Goal: Task Accomplishment & Management: Manage account settings

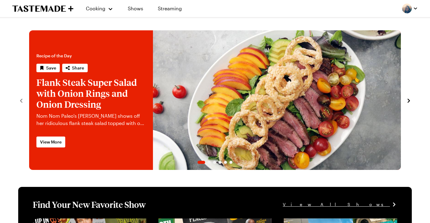
click at [402, 12] on div at bounding box center [410, 9] width 16 height 10
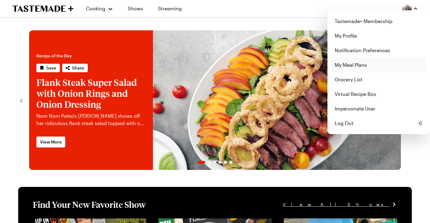
click at [344, 66] on link "My Meal Plans" at bounding box center [378, 65] width 95 height 15
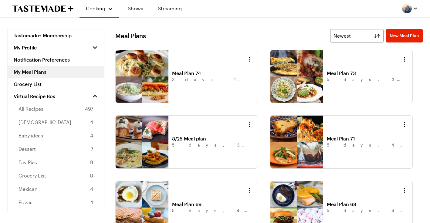
click at [273, 31] on div "Meal Plans Newest New Meal Plan" at bounding box center [268, 35] width 307 height 13
click at [403, 36] on span "New Meal Plan" at bounding box center [404, 36] width 29 height 6
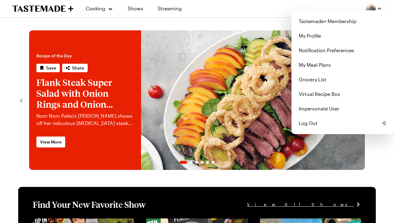
click at [371, 7] on img "button" at bounding box center [371, 9] width 10 height 10
click at [316, 67] on link "My Meal Plans" at bounding box center [342, 65] width 95 height 15
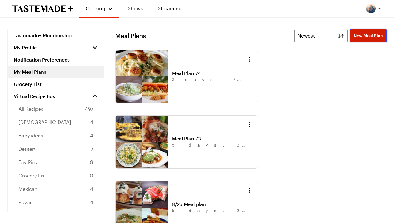
click at [371, 35] on span "New Meal Plan" at bounding box center [368, 36] width 29 height 6
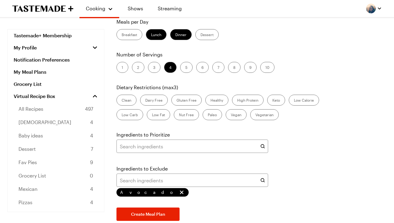
scroll to position [71, 0]
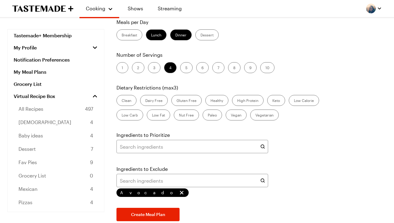
click at [131, 116] on label "Low Carb" at bounding box center [130, 115] width 27 height 11
click at [122, 116] on Carb "Low Carb" at bounding box center [122, 116] width 0 height 0
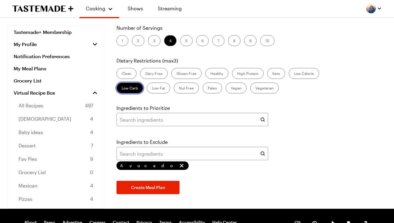
scroll to position [102, 0]
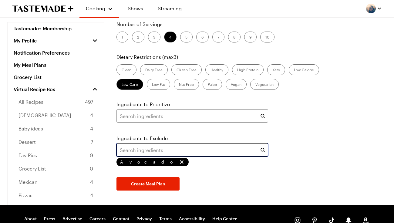
click at [138, 150] on input "text" at bounding box center [193, 149] width 152 height 13
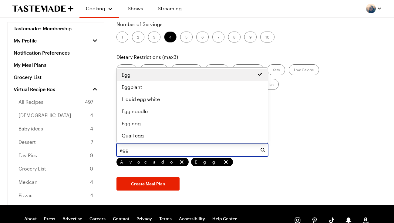
click at [136, 79] on div "Egg" at bounding box center [192, 75] width 151 height 12
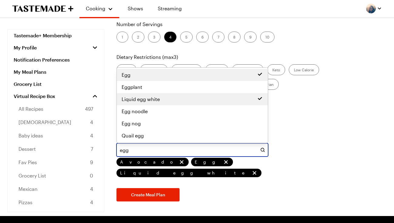
click at [140, 99] on span "Liquid egg white" at bounding box center [141, 99] width 38 height 7
type input "egg"
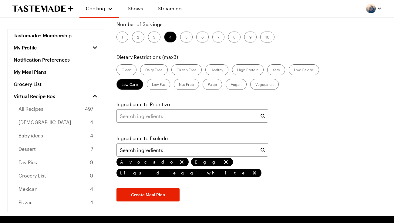
click at [312, 138] on div "Days of the Week Mon Tue Wed Thu Fri Sat Sun Meals per Day Breakfast Lunch Dinn…" at bounding box center [251, 78] width 272 height 246
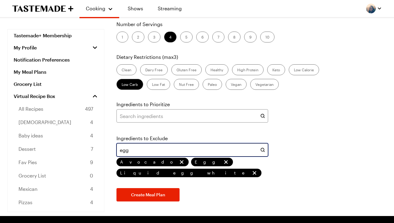
click at [131, 150] on input "egg" at bounding box center [193, 149] width 152 height 13
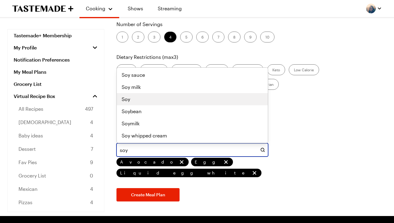
click at [138, 100] on div "Soy" at bounding box center [192, 99] width 141 height 7
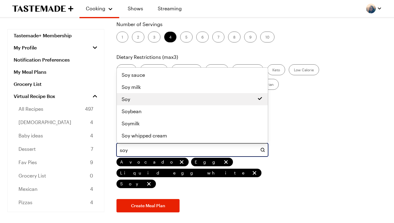
click at [129, 148] on input "soy" at bounding box center [193, 149] width 152 height 13
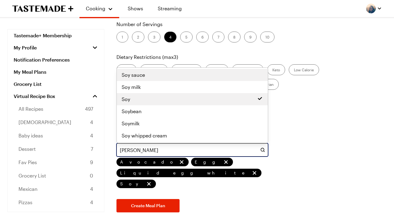
type input "bell pep"
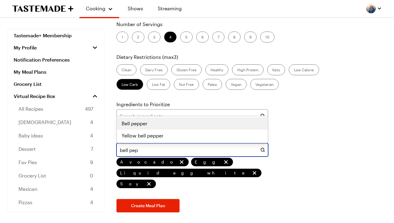
click at [136, 125] on span "Bell pepper" at bounding box center [135, 123] width 26 height 7
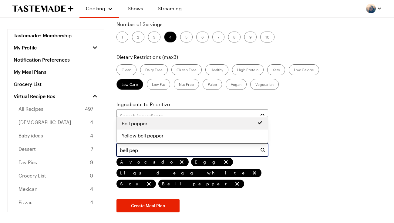
click at [140, 149] on input "bell pep" at bounding box center [193, 149] width 152 height 13
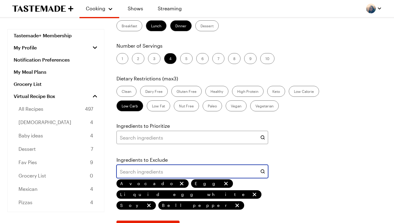
scroll to position [76, 0]
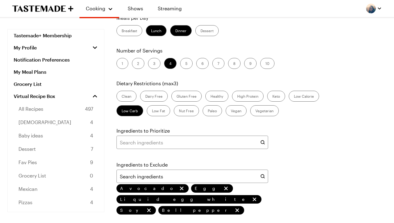
click at [191, 97] on label "Gluten Free" at bounding box center [186, 96] width 30 height 11
click at [177, 97] on Free "Gluten Free" at bounding box center [177, 97] width 0 height 0
click at [126, 115] on label "Low Carb" at bounding box center [130, 110] width 27 height 11
click at [122, 111] on Carb "Low Carb" at bounding box center [122, 111] width 0 height 0
click at [159, 112] on label "Low Fat" at bounding box center [158, 110] width 23 height 11
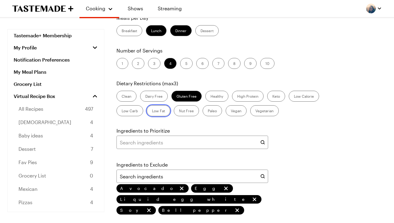
click at [152, 111] on Fat "Low Fat" at bounding box center [152, 111] width 0 height 0
click at [211, 110] on label "Paleo" at bounding box center [212, 110] width 19 height 11
click at [208, 111] on input "Paleo" at bounding box center [208, 111] width 0 height 0
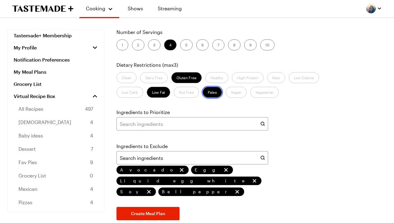
scroll to position [100, 0]
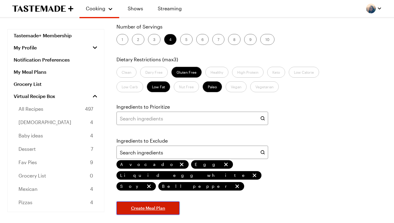
click at [152, 202] on button "Create Meal Plan" at bounding box center [148, 208] width 63 height 13
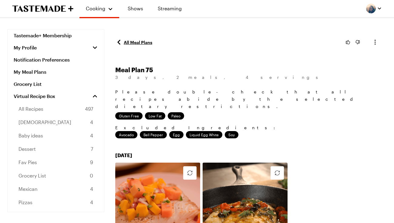
click at [139, 40] on link "All Meal Plans" at bounding box center [133, 42] width 37 height 7
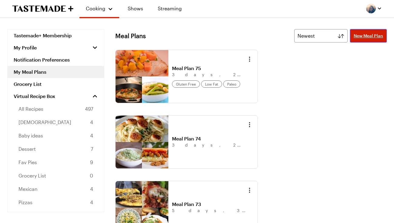
click at [368, 37] on span "New Meal Plan" at bounding box center [368, 36] width 29 height 6
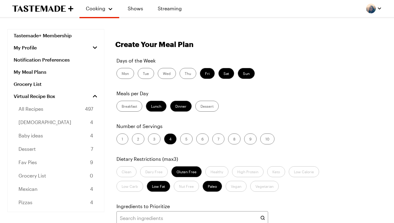
click at [124, 102] on label "Breakfast" at bounding box center [130, 106] width 26 height 11
click at [122, 107] on input "Breakfast" at bounding box center [122, 107] width 0 height 0
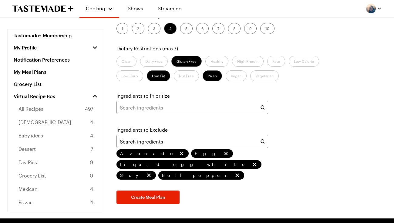
scroll to position [138, 0]
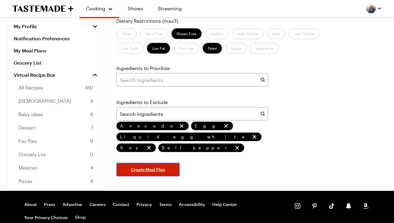
click at [158, 167] on span "Create Meal Plan" at bounding box center [148, 170] width 34 height 6
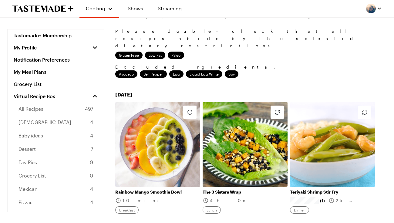
scroll to position [58, 0]
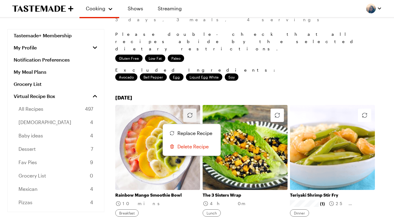
click at [191, 112] on icon "button" at bounding box center [189, 115] width 7 height 7
click at [192, 130] on span "Replace Recipe" at bounding box center [195, 133] width 35 height 7
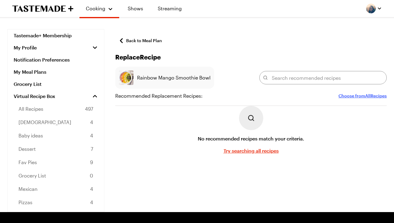
click at [364, 97] on button "Choose from All Recipes" at bounding box center [363, 95] width 48 height 7
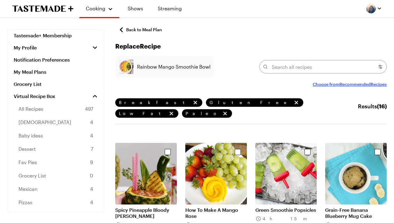
scroll to position [318, 0]
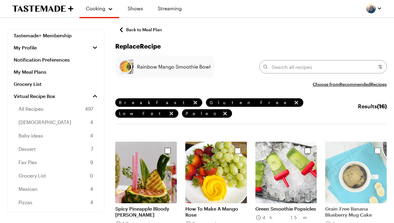
click at [348, 164] on img "Select recipe" at bounding box center [356, 173] width 62 height 62
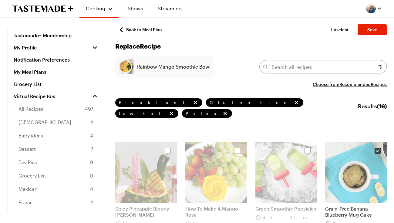
click at [349, 166] on img "Select recipe" at bounding box center [356, 173] width 62 height 62
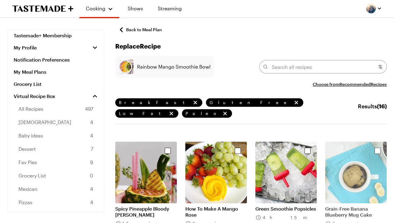
click at [349, 166] on img "Select recipe" at bounding box center [356, 173] width 62 height 62
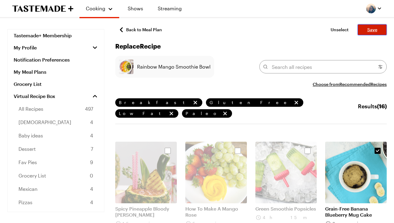
click at [374, 31] on span "Save" at bounding box center [373, 30] width 10 height 6
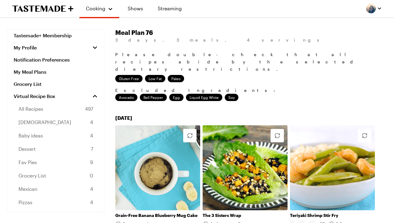
scroll to position [70, 0]
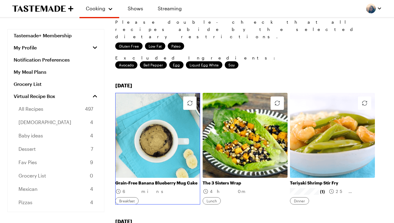
click at [166, 180] on link "Grain-Free Banana Blueberry Mug Cake" at bounding box center [157, 182] width 85 height 5
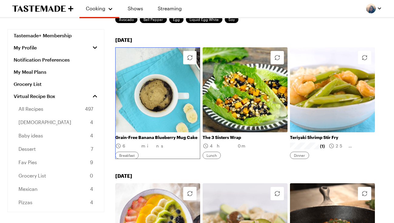
scroll to position [110, 0]
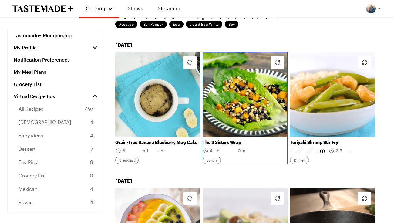
click at [257, 140] on link "The 3 Sisters Wrap" at bounding box center [245, 142] width 85 height 5
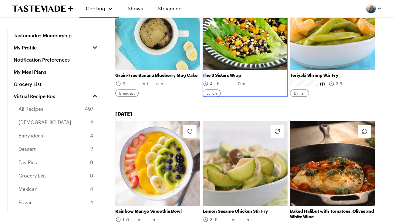
scroll to position [195, 0]
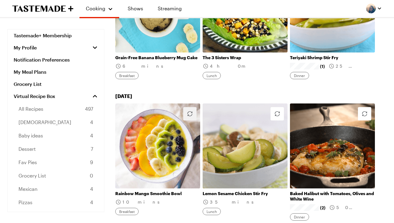
click at [190, 110] on icon "button" at bounding box center [189, 113] width 7 height 7
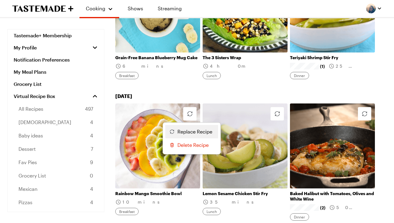
click at [189, 128] on span "Replace Recipe" at bounding box center [195, 131] width 35 height 7
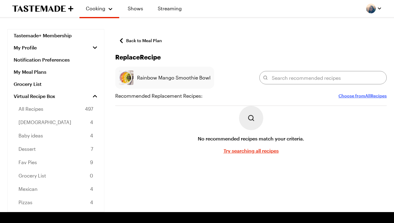
click at [363, 97] on button "Choose from All Recipes" at bounding box center [363, 95] width 48 height 7
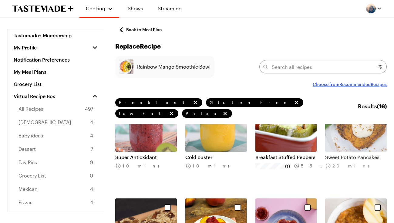
scroll to position [47, 0]
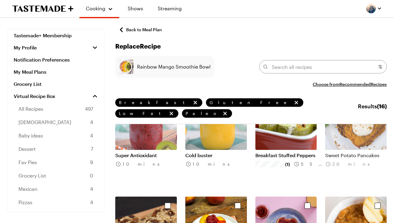
click at [345, 126] on img "Select recipe" at bounding box center [356, 119] width 62 height 62
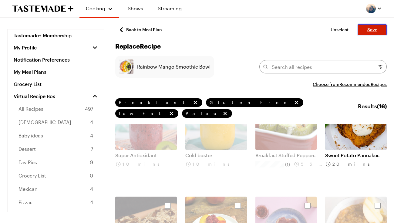
click at [375, 32] on span "Save" at bounding box center [373, 30] width 10 height 6
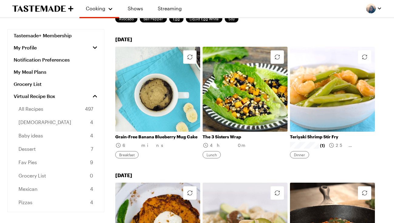
scroll to position [184, 0]
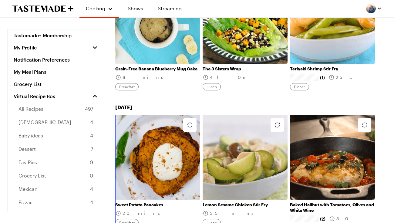
click at [160, 202] on link "Sweet Potato Pancakes" at bounding box center [157, 204] width 85 height 5
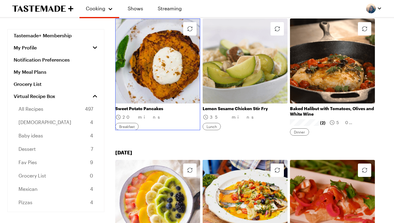
scroll to position [192, 0]
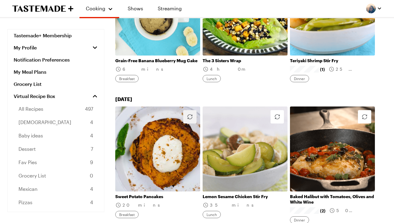
click at [188, 113] on icon "button" at bounding box center [189, 116] width 7 height 7
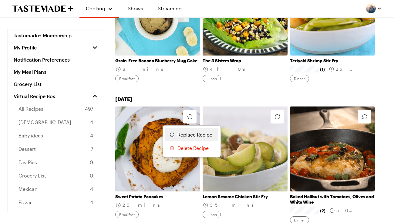
click at [183, 131] on span "Replace Recipe" at bounding box center [195, 134] width 35 height 7
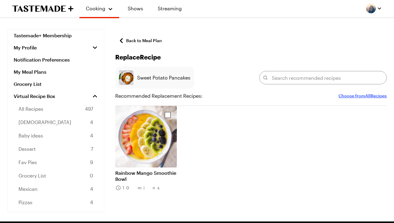
click at [362, 97] on button "Choose from All Recipes" at bounding box center [363, 95] width 48 height 7
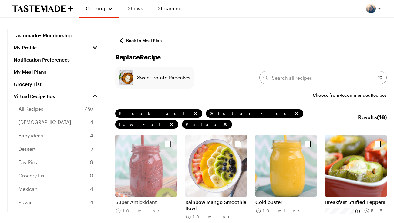
click at [149, 155] on img "Select recipe" at bounding box center [146, 166] width 62 height 62
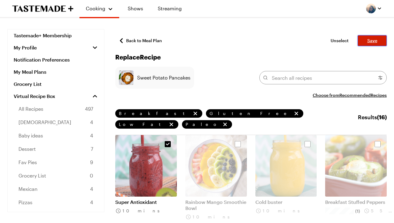
click at [381, 44] on button "Save" at bounding box center [372, 40] width 29 height 11
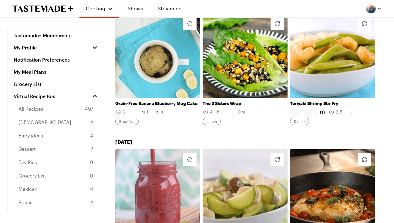
scroll to position [156, 0]
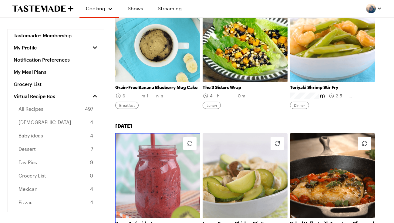
scroll to position [69, 0]
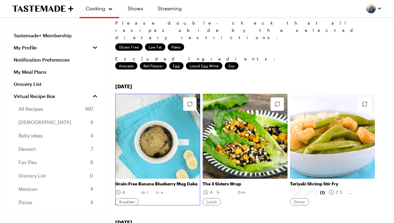
click at [159, 181] on link "Grain-Free Banana Blueberry Mug Cake" at bounding box center [157, 183] width 85 height 5
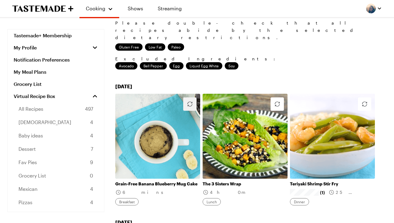
click at [195, 97] on button "button" at bounding box center [189, 103] width 13 height 13
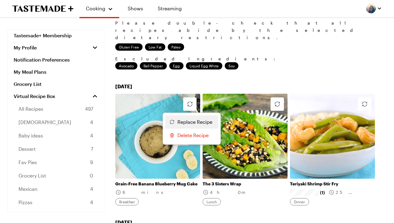
click at [190, 118] on span "Replace Recipe" at bounding box center [195, 121] width 35 height 7
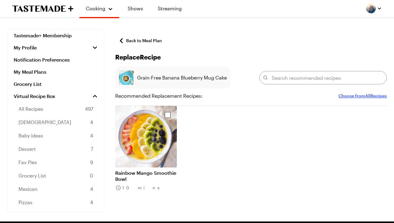
click at [362, 97] on button "Choose from All Recipes" at bounding box center [363, 95] width 48 height 7
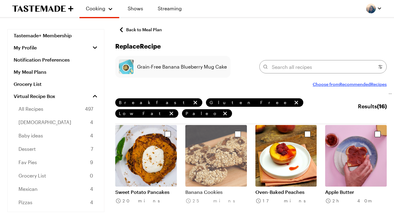
scroll to position [115, 0]
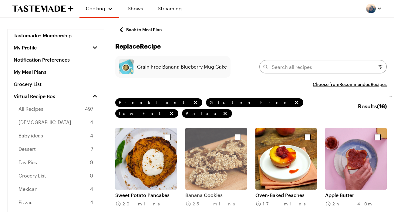
click at [215, 148] on img "Select recipe" at bounding box center [216, 159] width 62 height 62
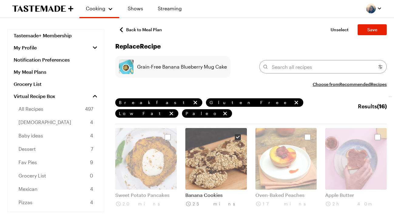
click at [229, 158] on img "Select recipe" at bounding box center [216, 159] width 62 height 62
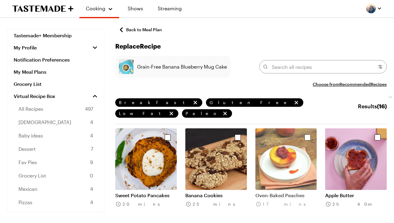
scroll to position [110, 0]
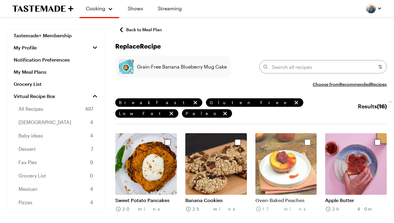
click at [289, 155] on img "Select recipe" at bounding box center [287, 164] width 62 height 62
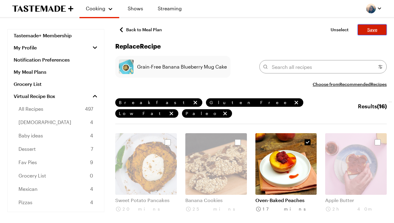
click at [376, 27] on span "Save" at bounding box center [373, 30] width 10 height 6
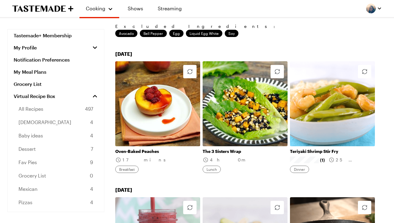
scroll to position [111, 0]
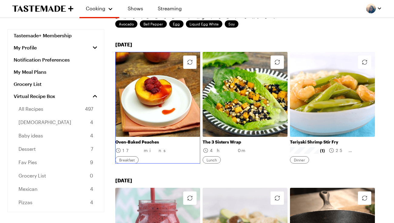
click at [165, 139] on link "Oven-Baked Peaches" at bounding box center [157, 141] width 85 height 5
click at [168, 139] on link "Oven-Baked Peaches" at bounding box center [157, 141] width 85 height 5
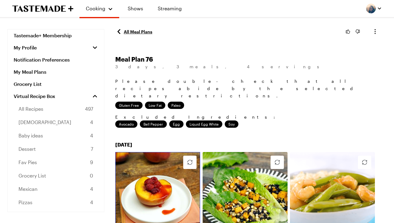
scroll to position [0, 0]
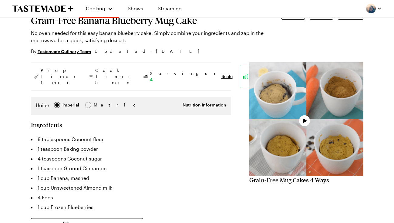
type textarea "x"
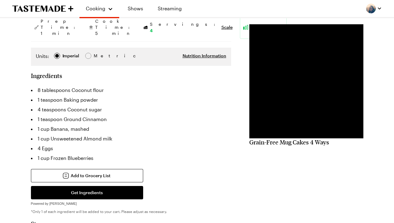
scroll to position [100, 0]
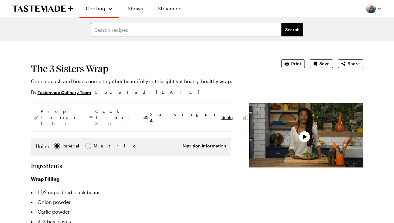
type textarea "x"
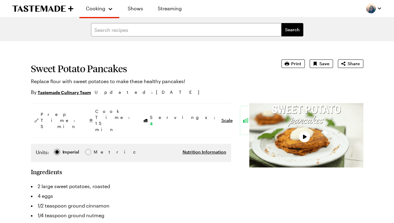
type textarea "x"
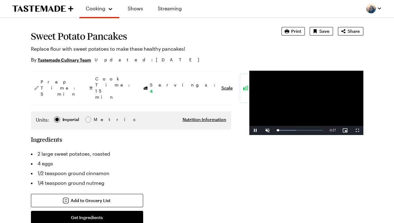
scroll to position [1, 0]
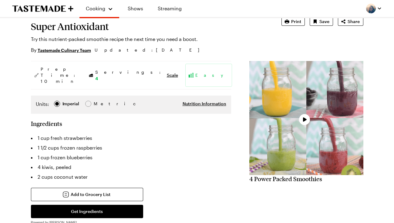
scroll to position [44, 0]
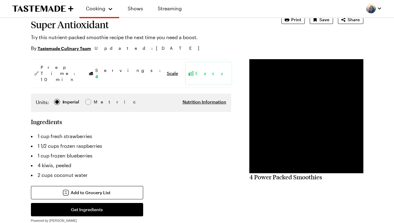
type textarea "x"
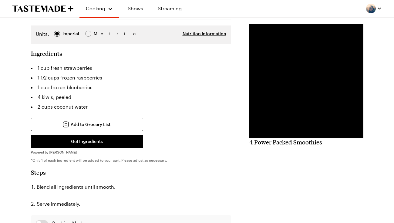
scroll to position [113, 0]
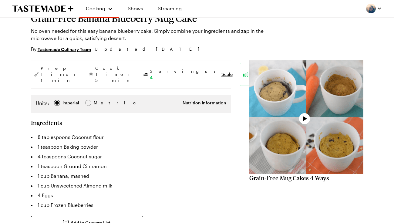
scroll to position [53, 0]
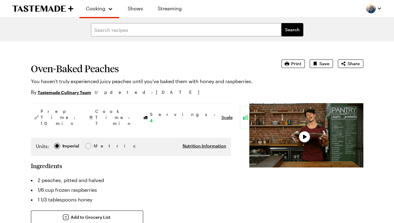
type textarea "x"
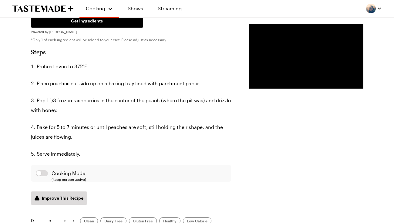
scroll to position [169, 0]
